Goal: Task Accomplishment & Management: Complete application form

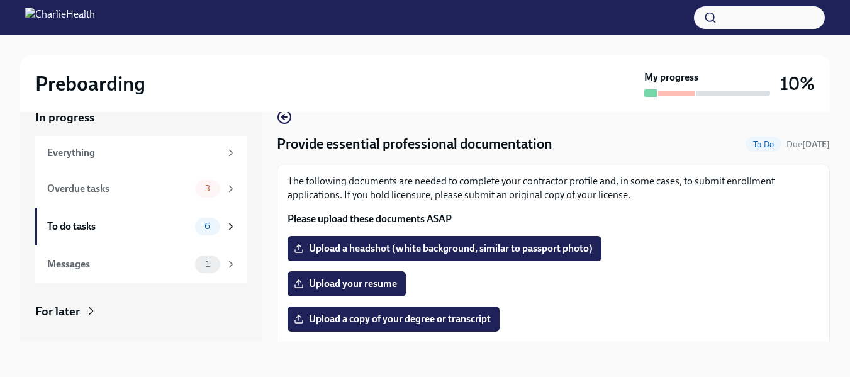
scroll to position [238, 0]
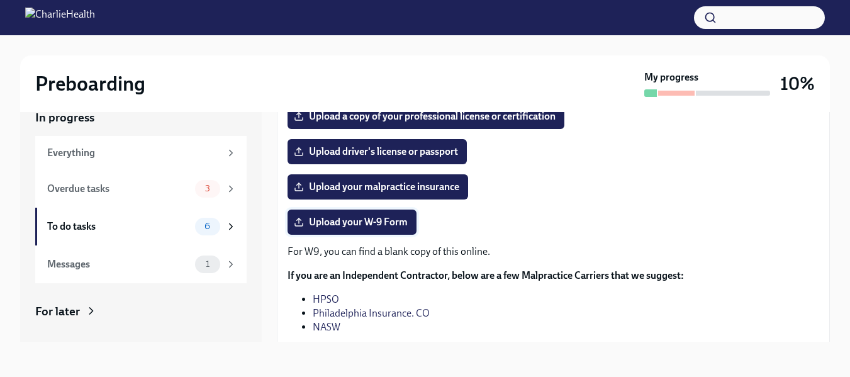
click at [387, 224] on span "Upload your W-9 Form" at bounding box center [351, 222] width 111 height 13
click at [0, 0] on input "Upload your W-9 Form" at bounding box center [0, 0] width 0 height 0
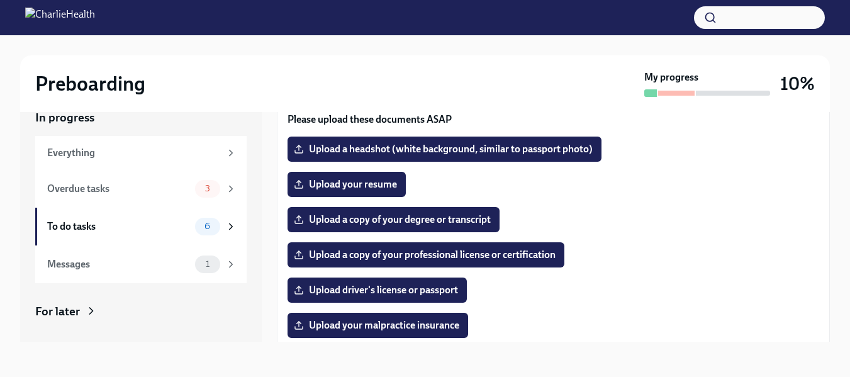
scroll to position [96, 0]
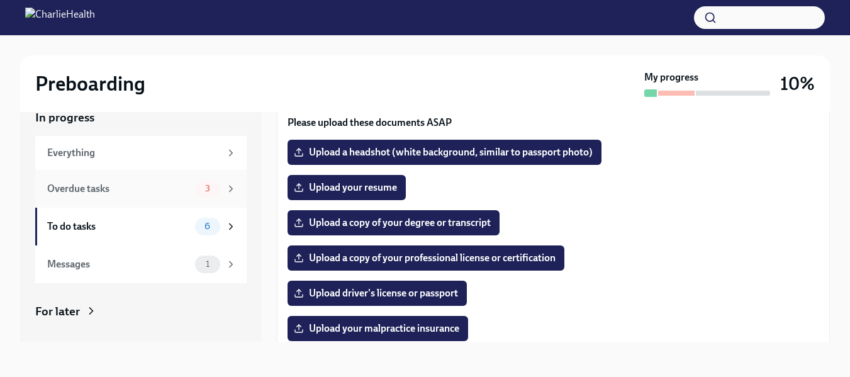
click at [167, 185] on div "Overdue tasks" at bounding box center [118, 189] width 143 height 14
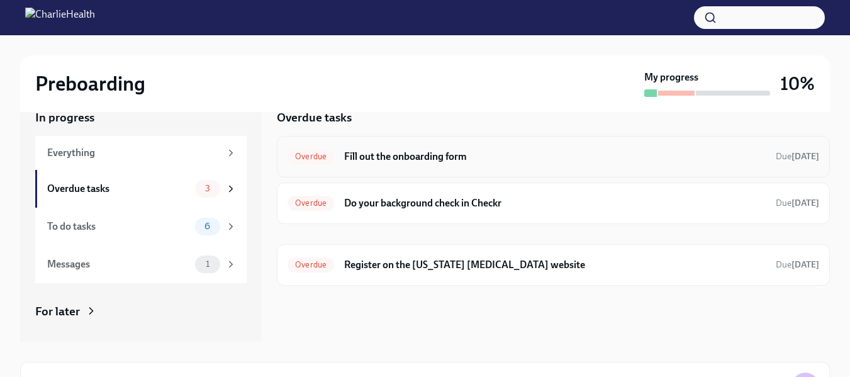
click at [412, 162] on h6 "Fill out the onboarding form" at bounding box center [554, 157] width 421 height 14
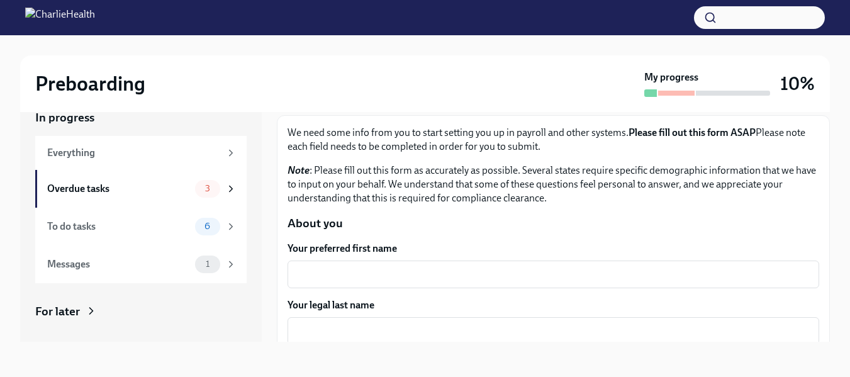
scroll to position [52, 0]
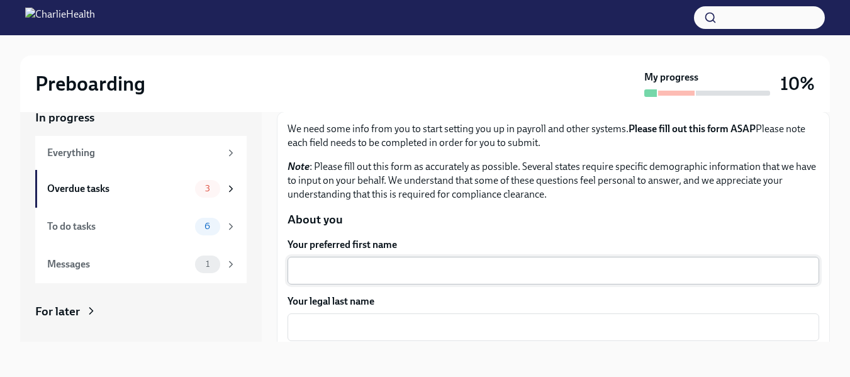
click at [670, 272] on textarea "Your preferred first name" at bounding box center [553, 270] width 516 height 15
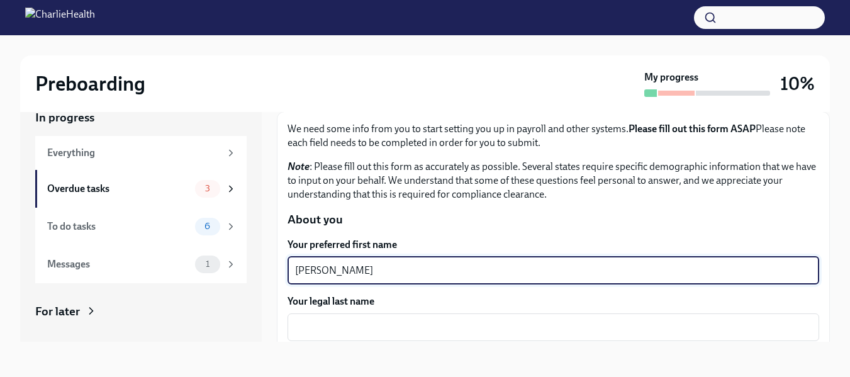
type textarea "[PERSON_NAME]"
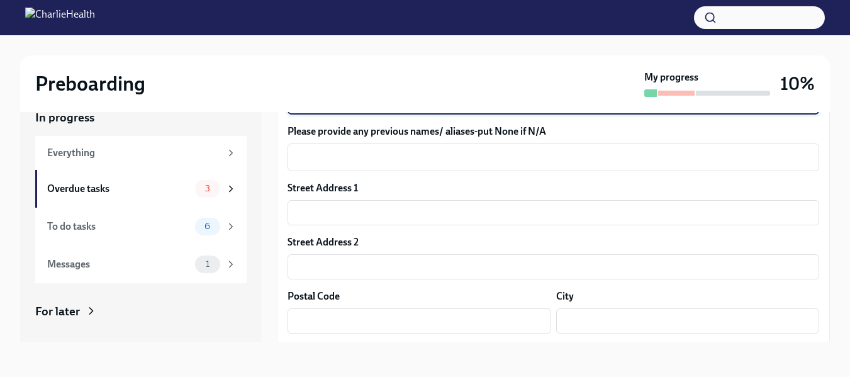
scroll to position [270, 0]
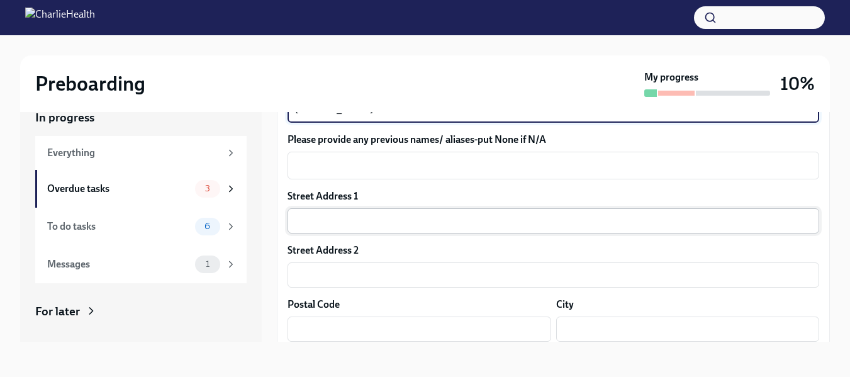
type textarea "[PERSON_NAME]"
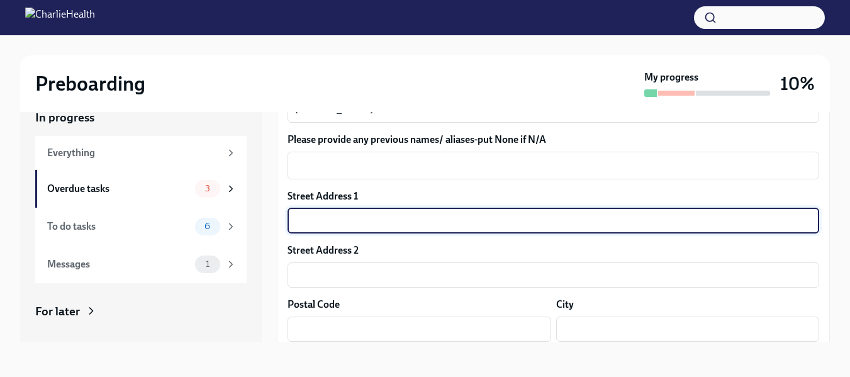
click at [543, 223] on input "text" at bounding box center [552, 220] width 531 height 25
type input "[STREET_ADDRESS]"
type input "30518"
type input "[PERSON_NAME]"
type input "GA"
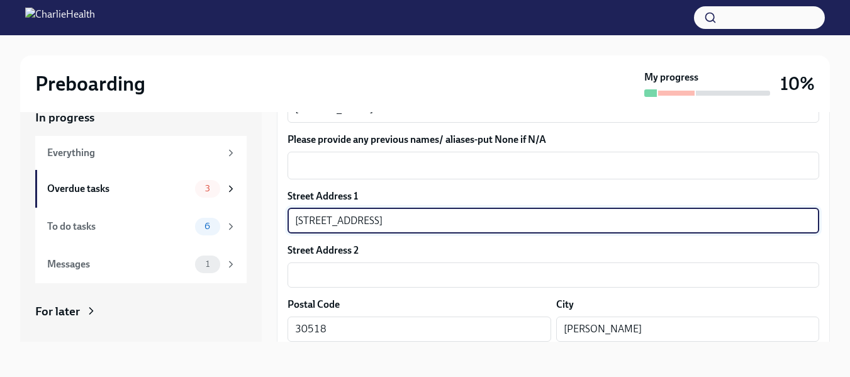
type input "US"
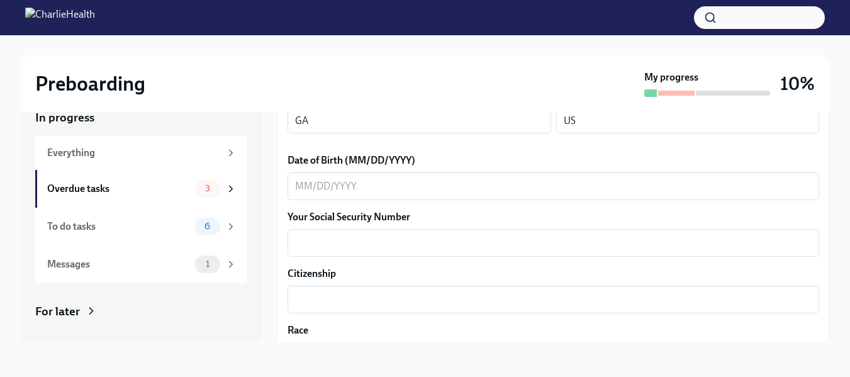
scroll to position [541, 0]
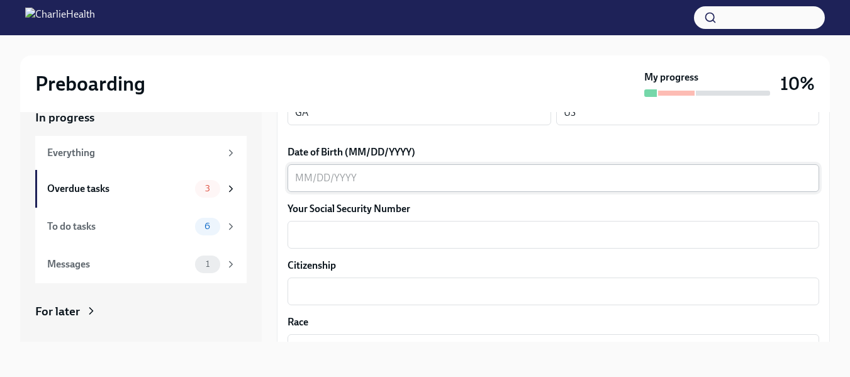
click at [690, 178] on textarea "Date of Birth (MM/DD/YYYY)" at bounding box center [553, 177] width 516 height 15
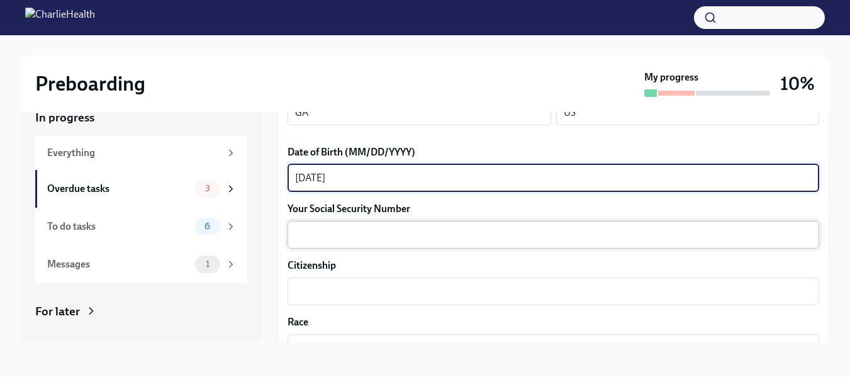
type textarea "[DATE]"
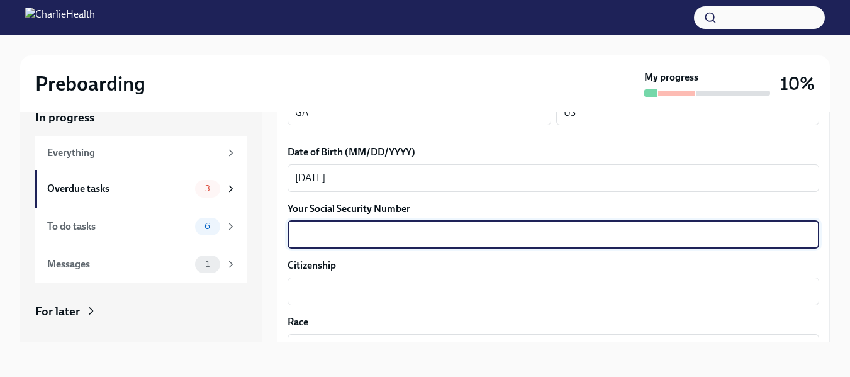
click at [667, 236] on textarea "Your Social Security Number" at bounding box center [553, 234] width 516 height 15
type textarea "498-31-3030"
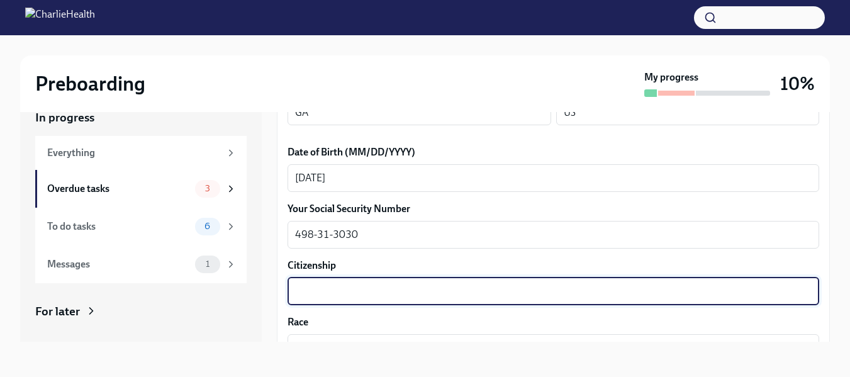
click at [633, 288] on textarea "Citizenship" at bounding box center [553, 291] width 516 height 15
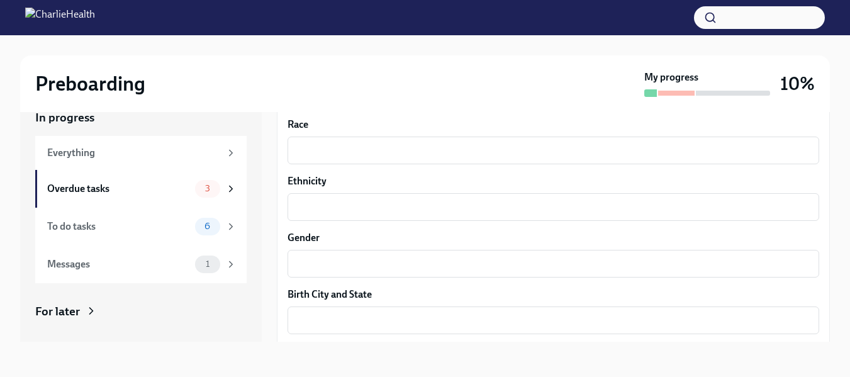
scroll to position [746, 0]
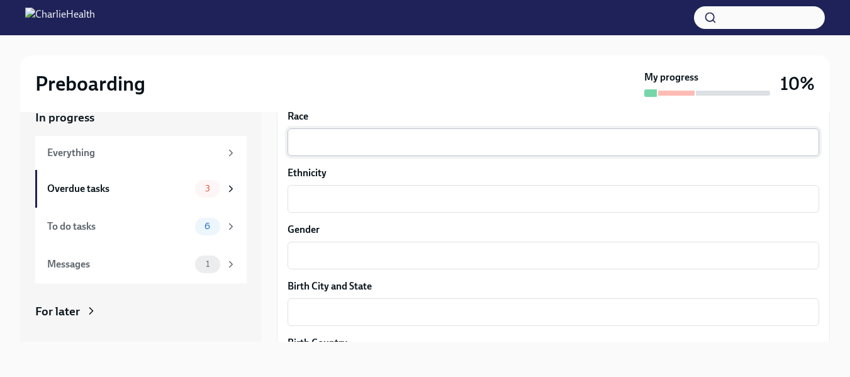
type textarea "United Stated"
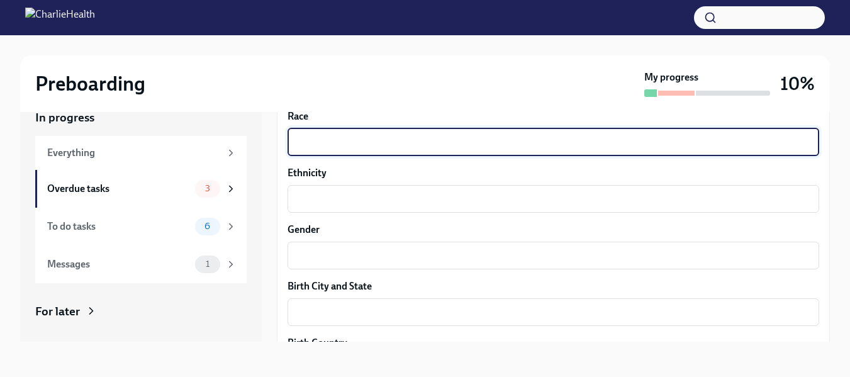
click at [738, 147] on textarea "Race" at bounding box center [553, 142] width 516 height 15
type textarea "Black"
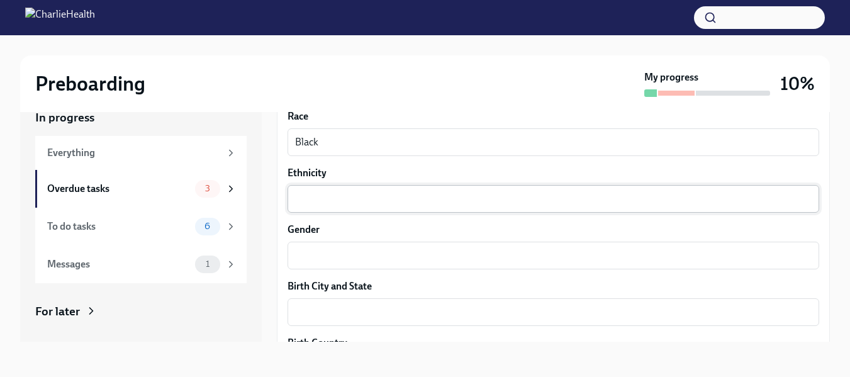
click at [702, 208] on div "x ​" at bounding box center [552, 199] width 531 height 28
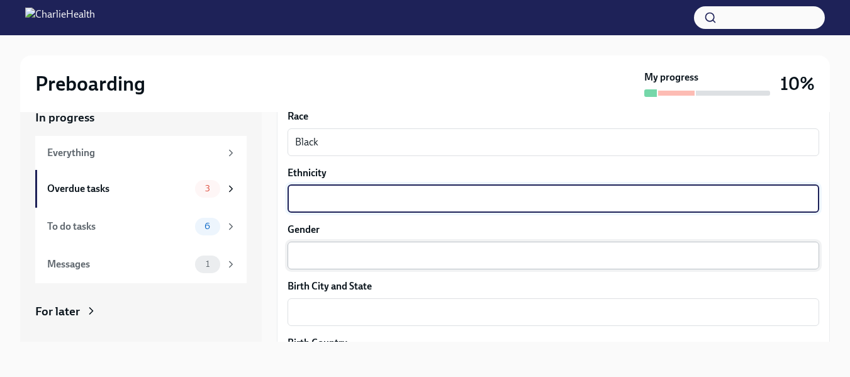
click at [692, 258] on textarea "Gender" at bounding box center [553, 255] width 516 height 15
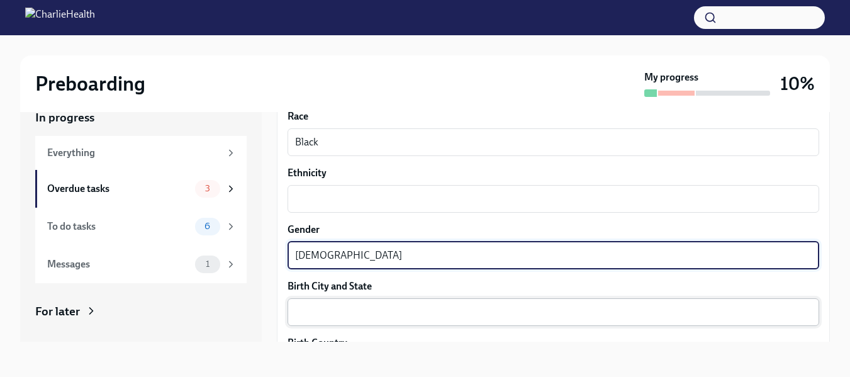
type textarea "[DEMOGRAPHIC_DATA]"
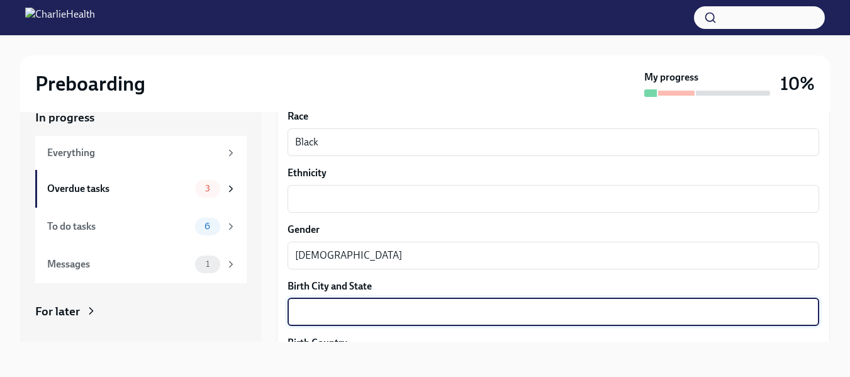
click at [675, 315] on textarea "Birth City and State" at bounding box center [553, 311] width 516 height 15
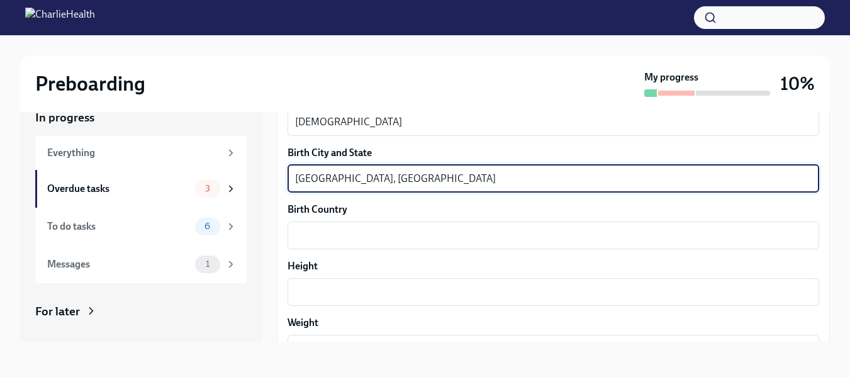
scroll to position [872, 0]
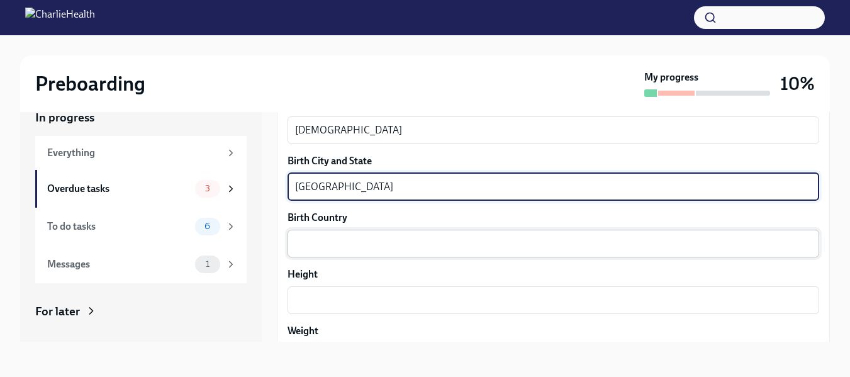
type textarea "[GEOGRAPHIC_DATA]"
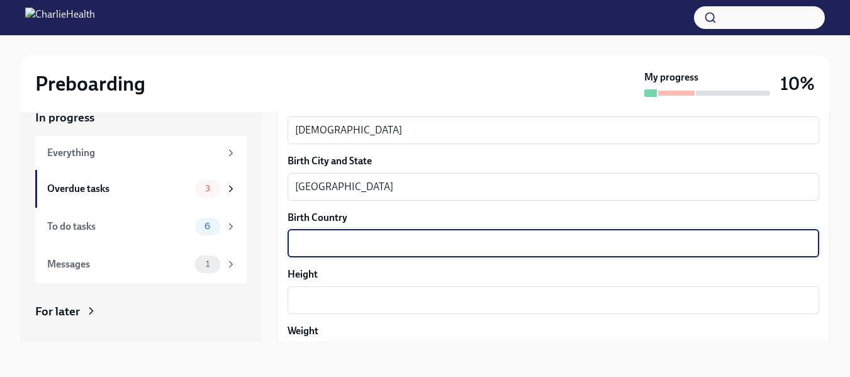
click at [759, 241] on textarea "Birth Country" at bounding box center [553, 243] width 516 height 15
type textarea "[GEOGRAPHIC_DATA]"
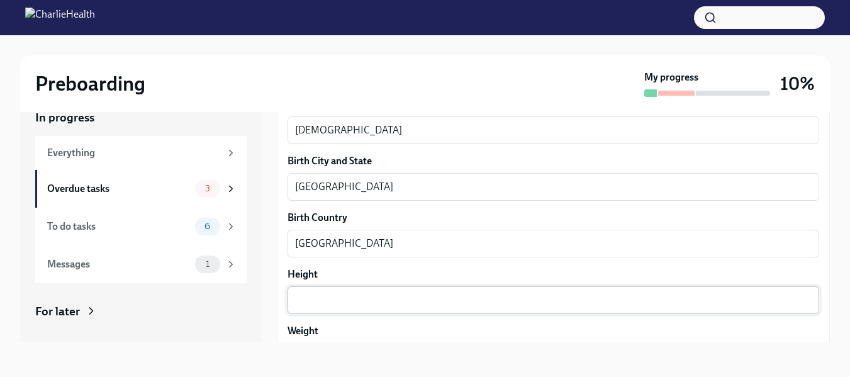
click at [721, 309] on div "x ​" at bounding box center [552, 300] width 531 height 28
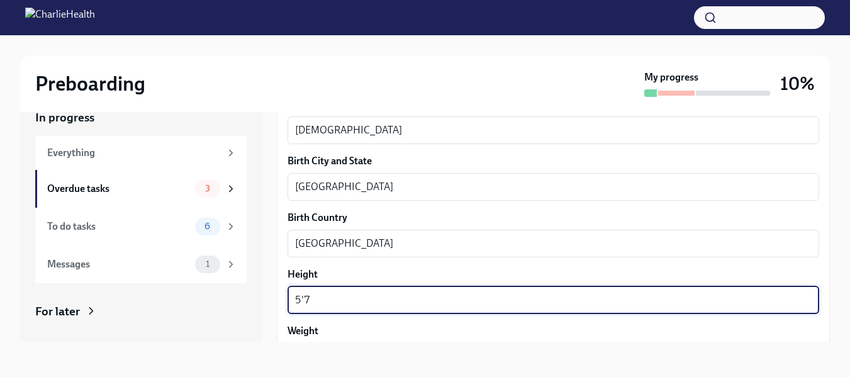
type textarea "5'7"
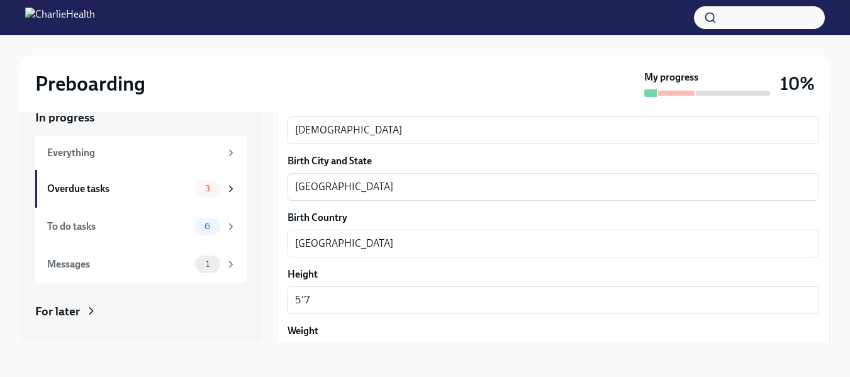
click at [706, 354] on div "In progress Everything Overdue tasks 3 To do tasks 6 Messages 1 For later Archi…" at bounding box center [424, 225] width 809 height 272
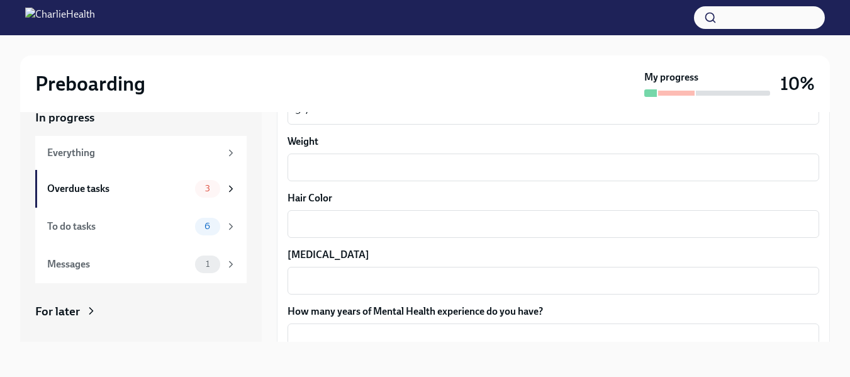
scroll to position [1102, 0]
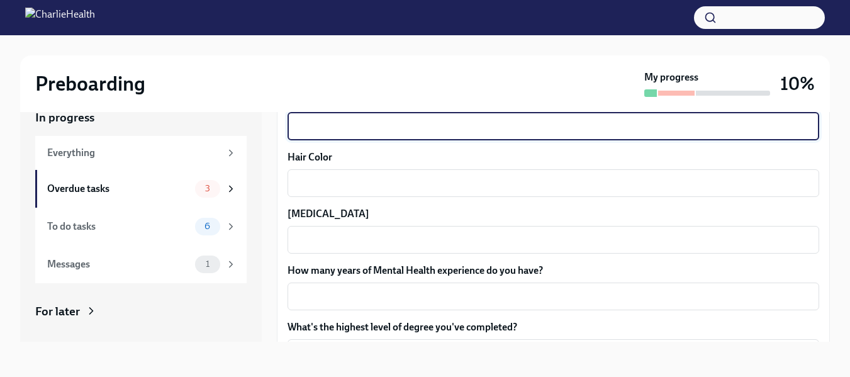
click at [649, 125] on textarea "Weight" at bounding box center [553, 126] width 516 height 15
type textarea "190"
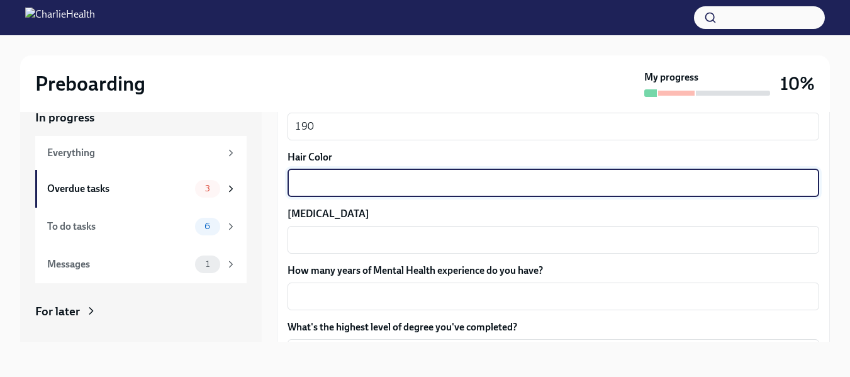
click at [629, 179] on textarea "Hair Color" at bounding box center [553, 182] width 516 height 15
type textarea "black"
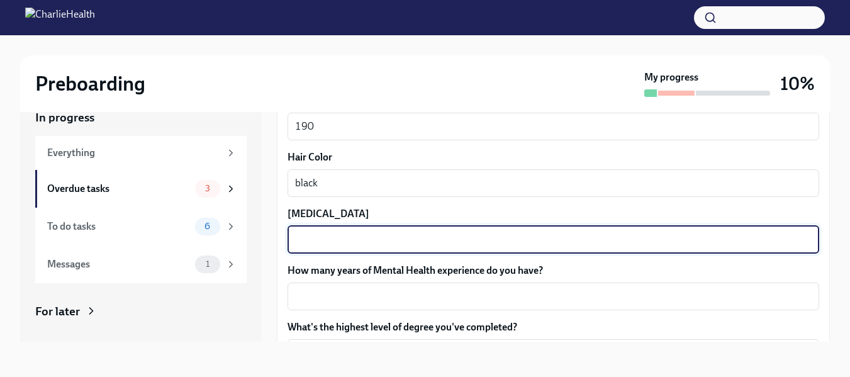
click at [614, 242] on textarea "[MEDICAL_DATA]" at bounding box center [553, 239] width 516 height 15
type textarea "b"
type textarea "[PERSON_NAME]"
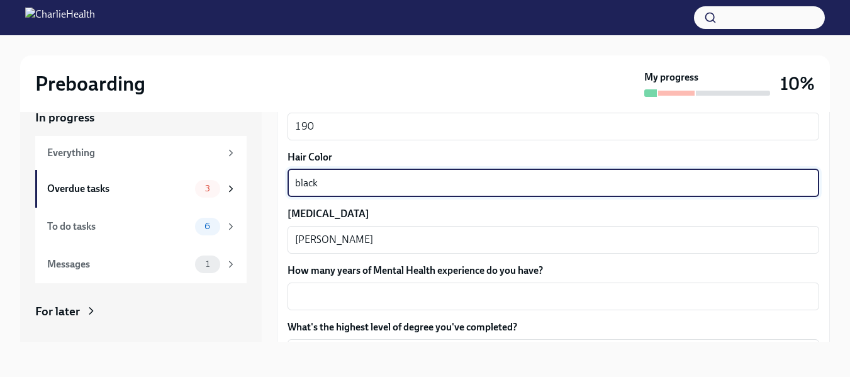
click at [572, 185] on textarea "black" at bounding box center [553, 182] width 516 height 15
type textarea "b"
type textarea "Black"
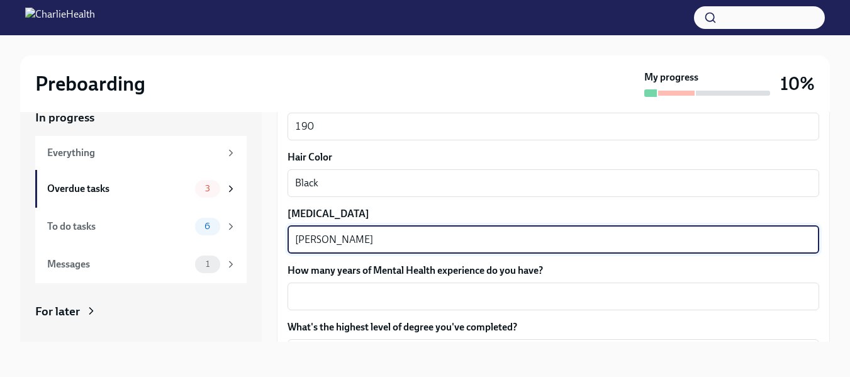
click at [411, 238] on textarea "[PERSON_NAME]" at bounding box center [553, 239] width 516 height 15
type textarea "Brown"
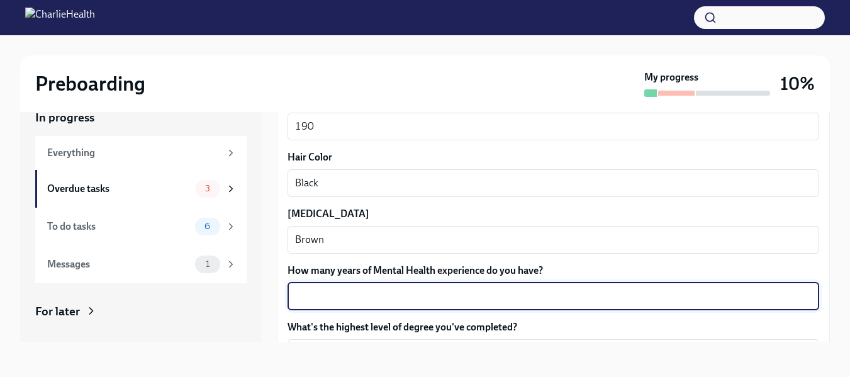
click at [362, 297] on textarea "How many years of Mental Health experience do you have?" at bounding box center [553, 296] width 516 height 15
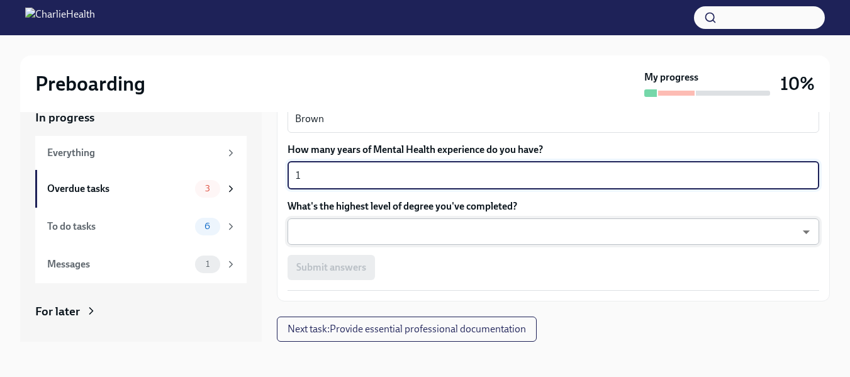
type textarea "1"
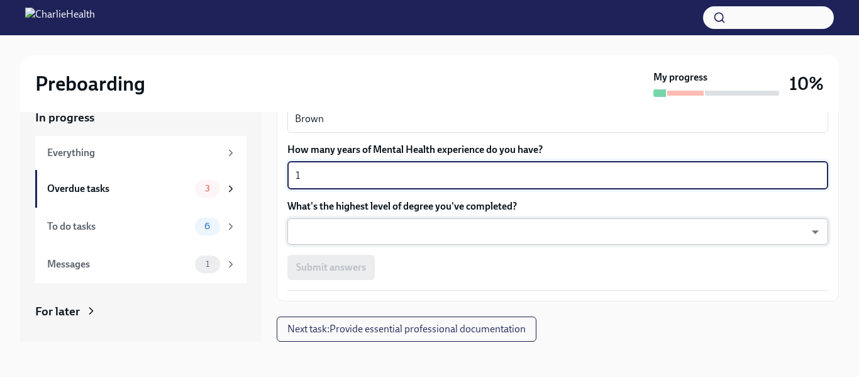
click at [676, 230] on body "Preboarding My progress 10% In progress Everything Overdue tasks 3 To do tasks …" at bounding box center [429, 176] width 859 height 399
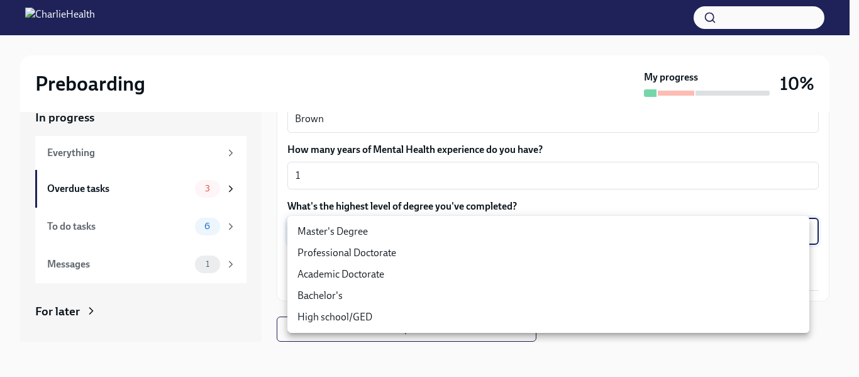
click at [667, 233] on li "Master's Degree" at bounding box center [548, 231] width 522 height 21
type input "2vBr-ghkD"
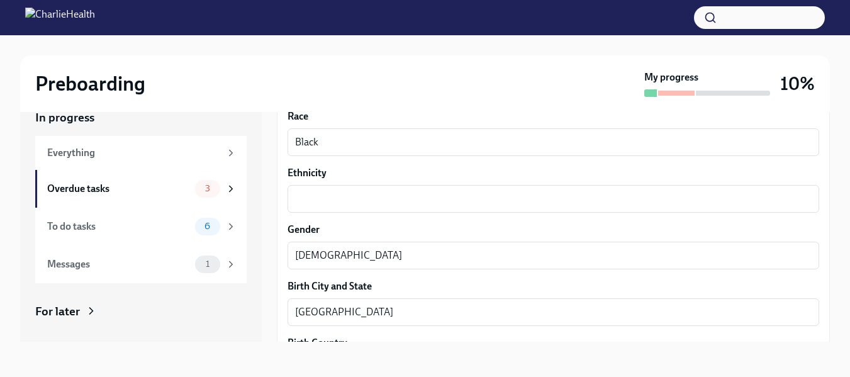
scroll to position [743, 0]
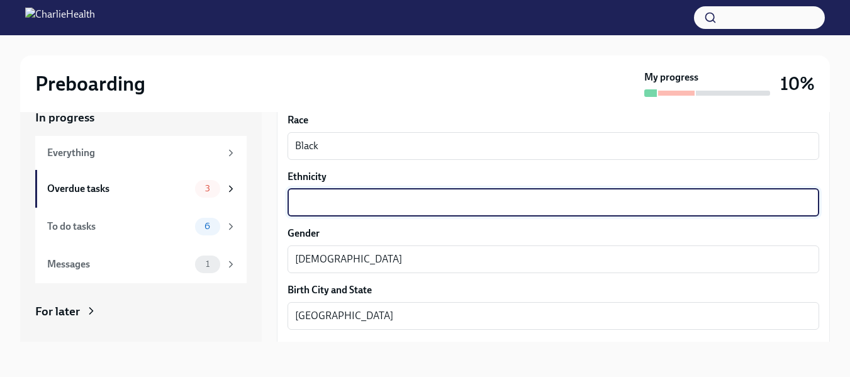
click at [751, 208] on textarea "Ethnicity" at bounding box center [553, 202] width 516 height 15
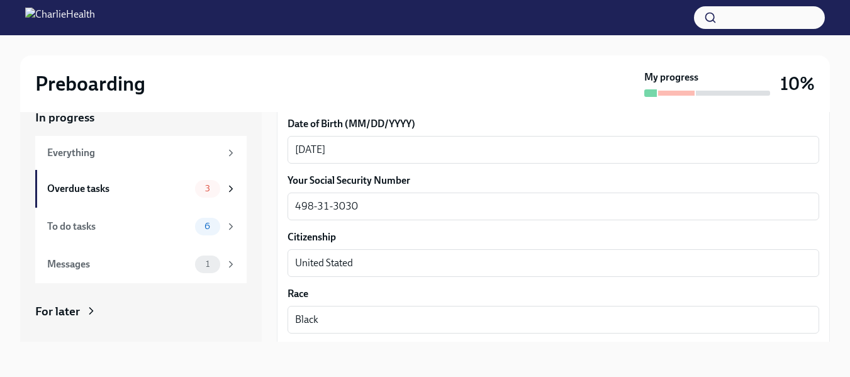
scroll to position [565, 0]
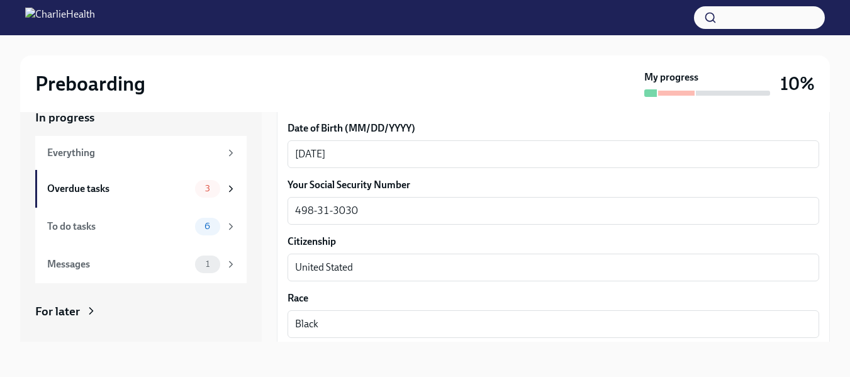
type textarea "Black"
click at [794, 187] on label "Your Social Security Number" at bounding box center [552, 185] width 531 height 14
click at [794, 203] on textarea "498-31-3030" at bounding box center [553, 210] width 516 height 15
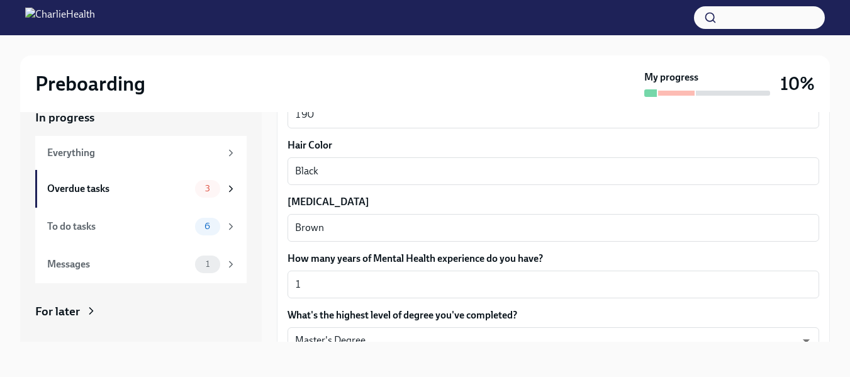
scroll to position [1222, 0]
